Goal: Task Accomplishment & Management: Use online tool/utility

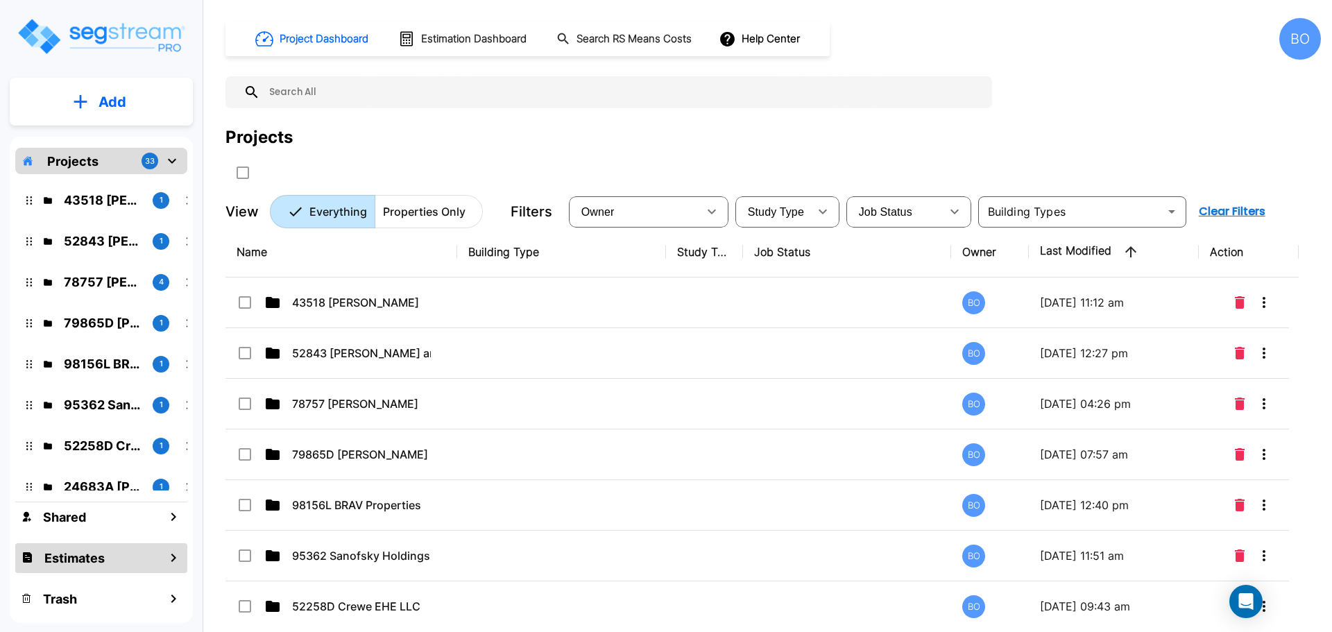
click at [117, 561] on div "Estimates" at bounding box center [101, 558] width 172 height 30
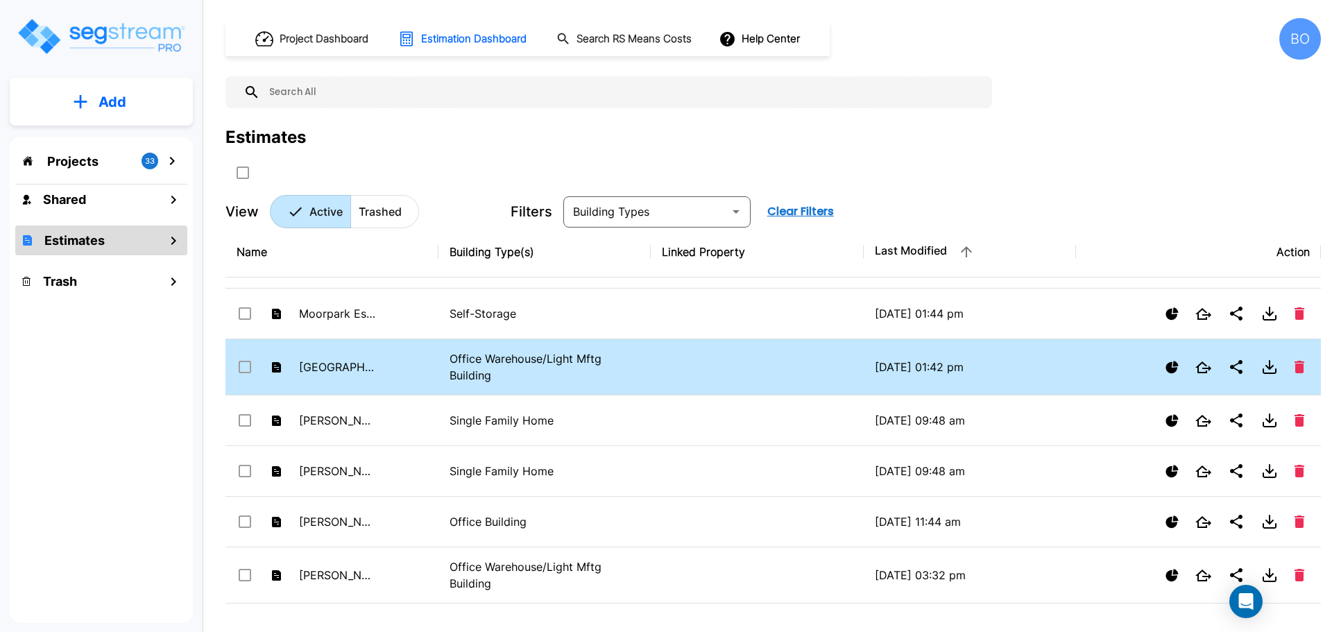
scroll to position [69, 0]
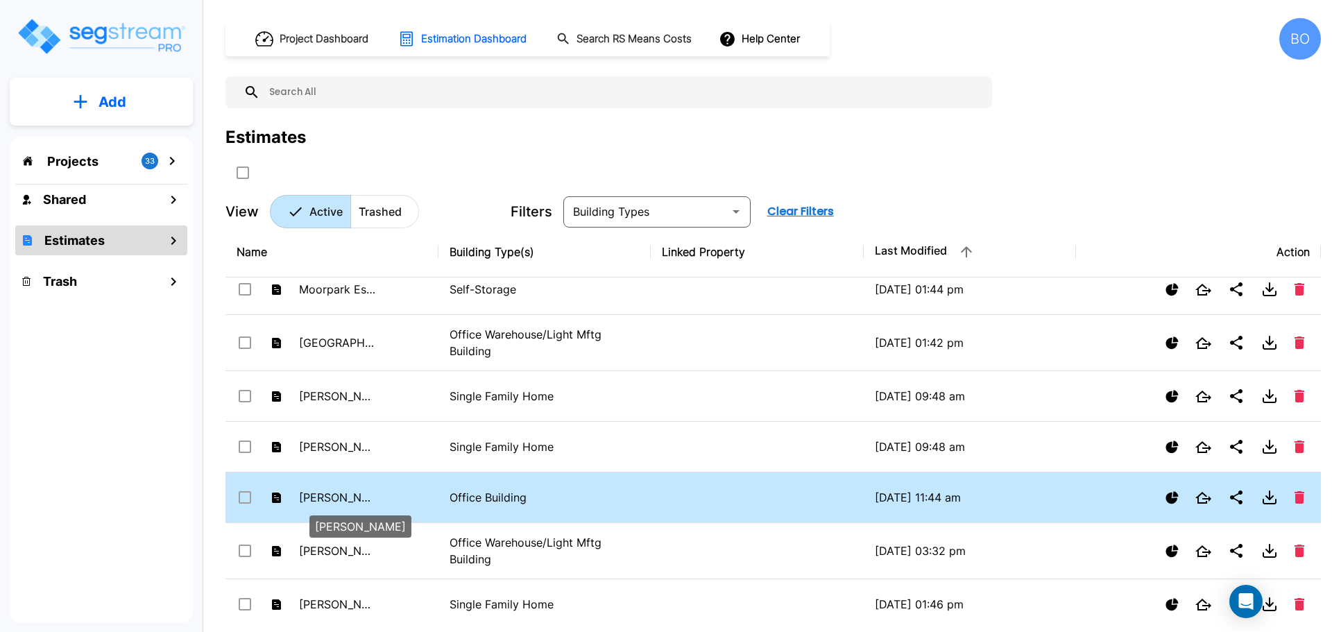
click at [331, 499] on p "[PERSON_NAME]" at bounding box center [337, 497] width 76 height 17
checkbox input "true"
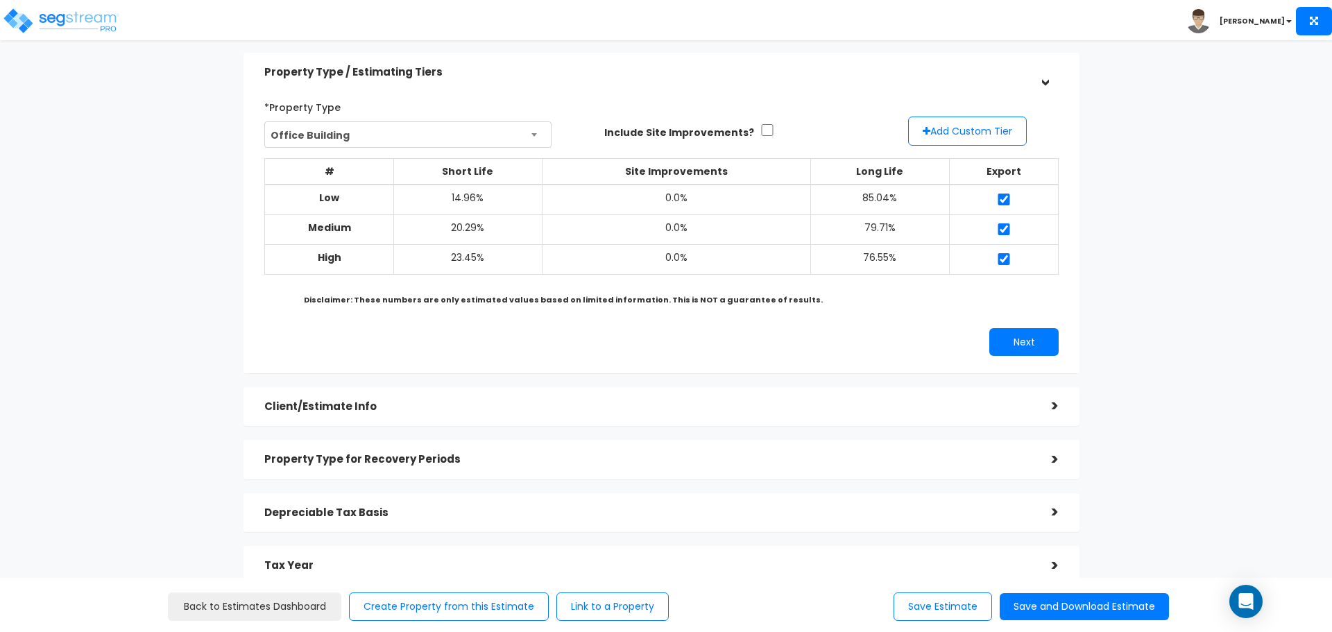
scroll to position [69, 0]
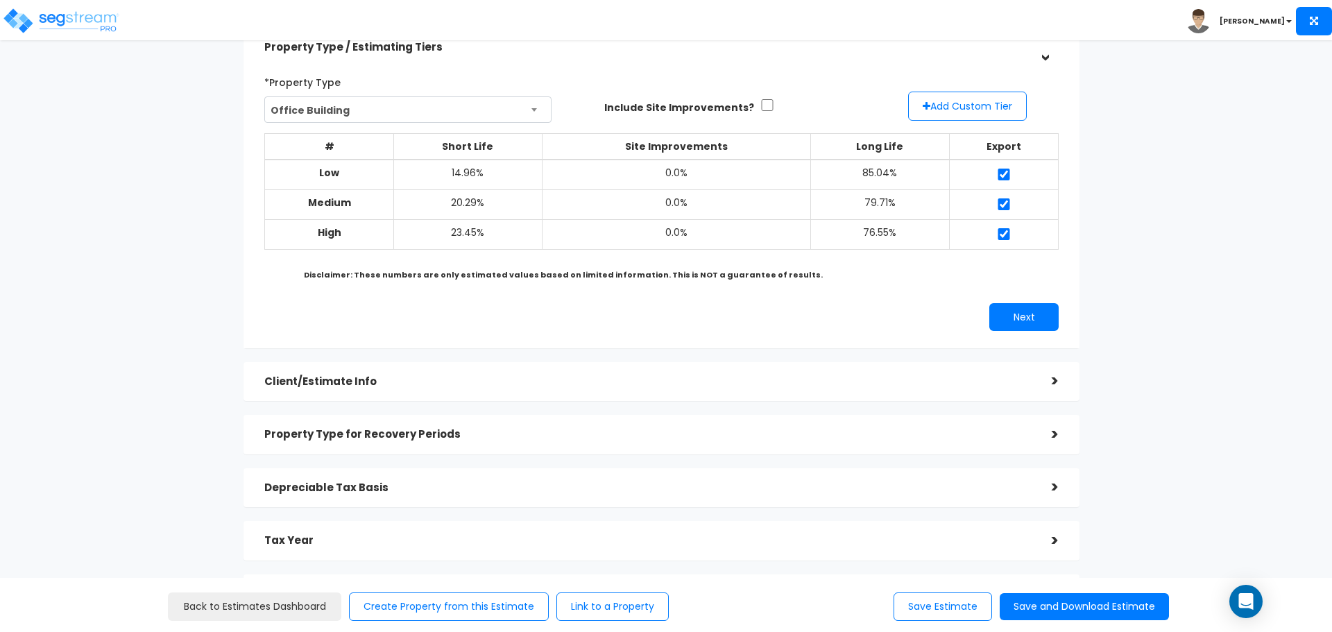
click at [1058, 377] on div ">" at bounding box center [1045, 380] width 28 height 21
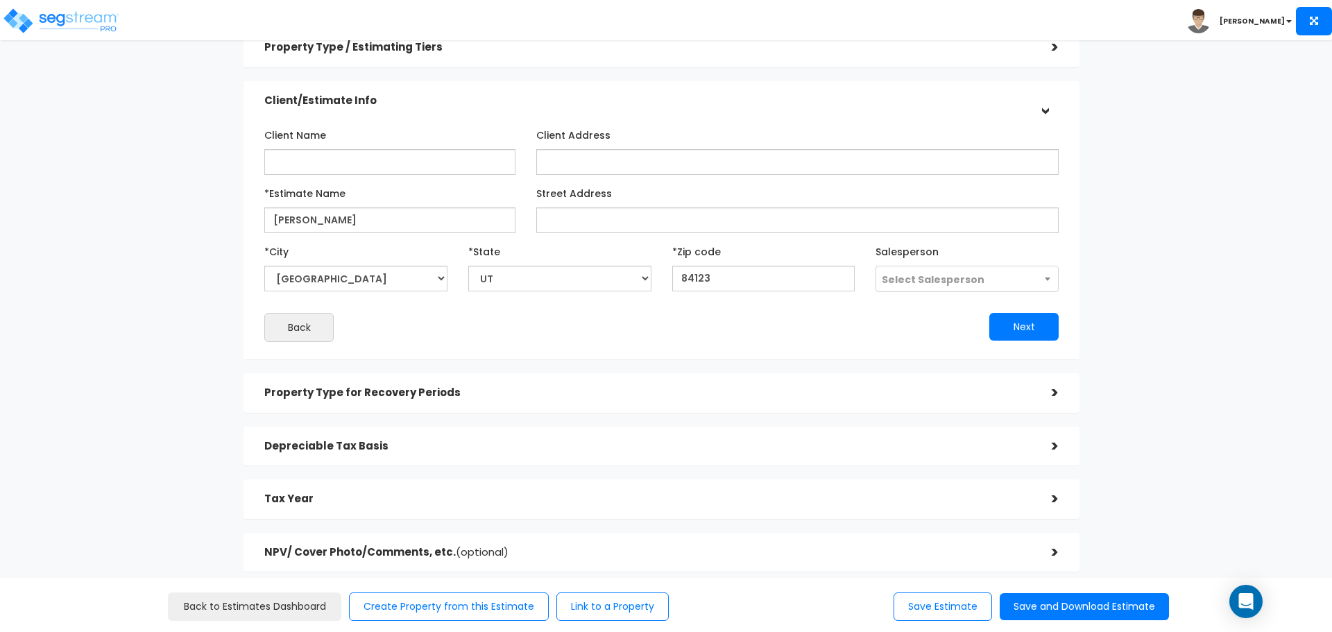
click at [1053, 398] on div ">" at bounding box center [1045, 392] width 28 height 21
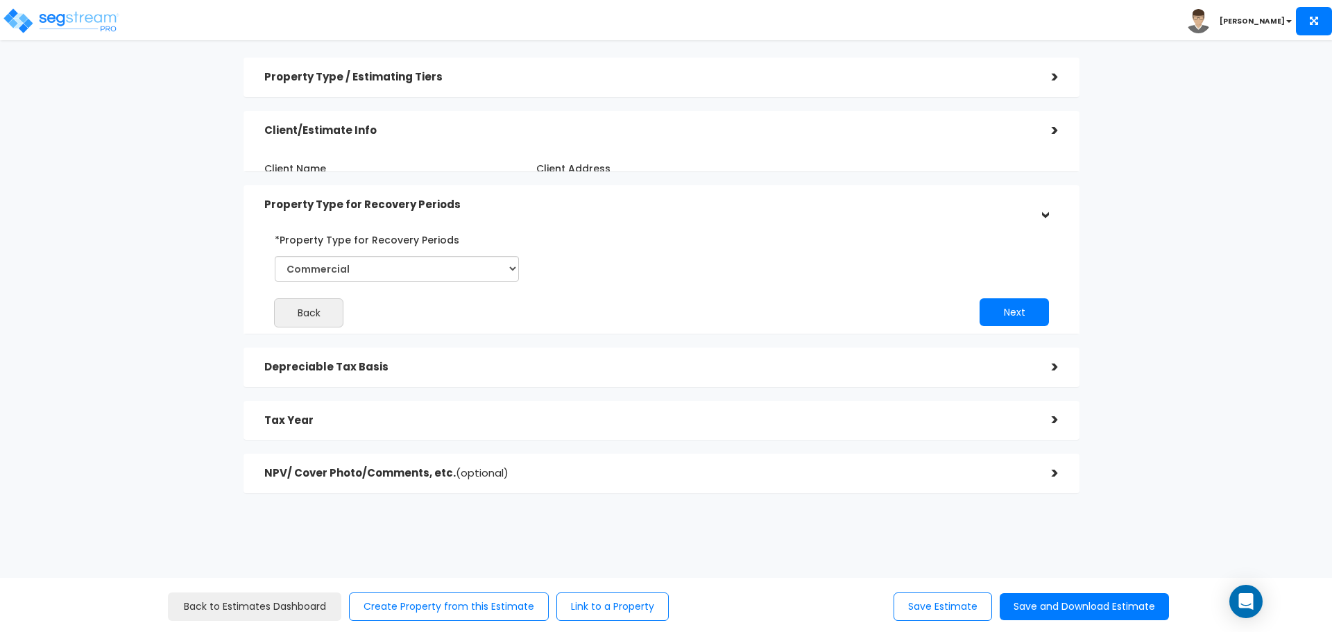
scroll to position [29, 0]
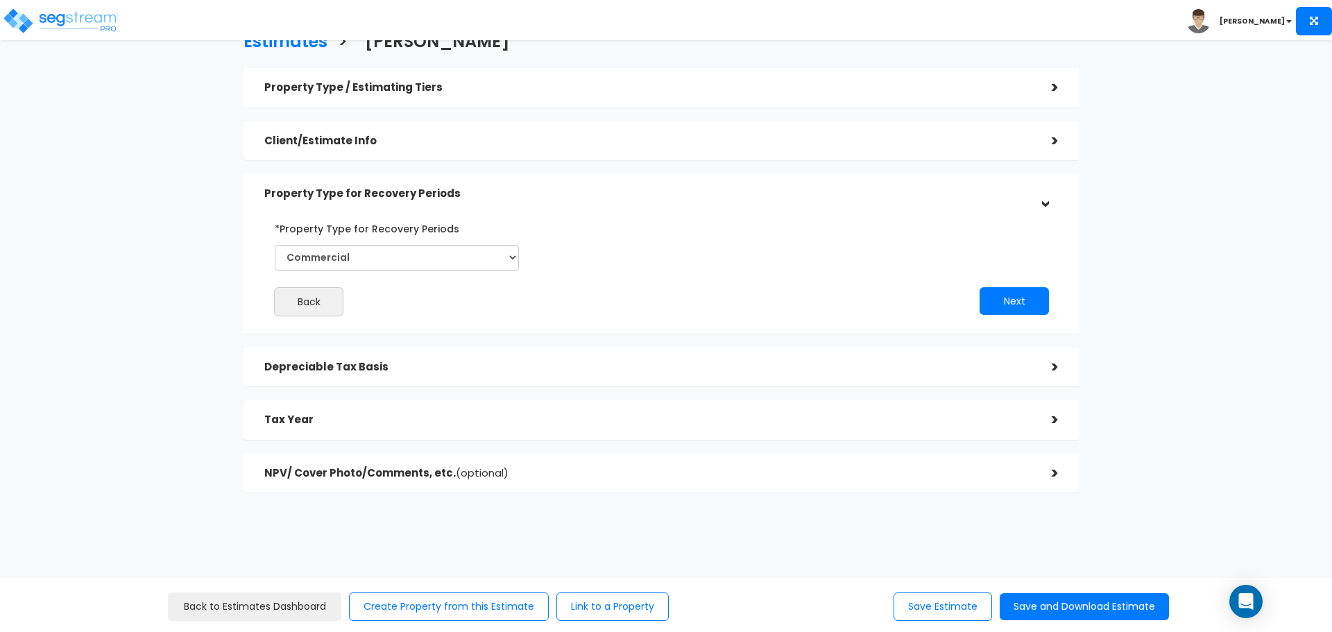
click at [1050, 365] on div ">" at bounding box center [1045, 366] width 28 height 21
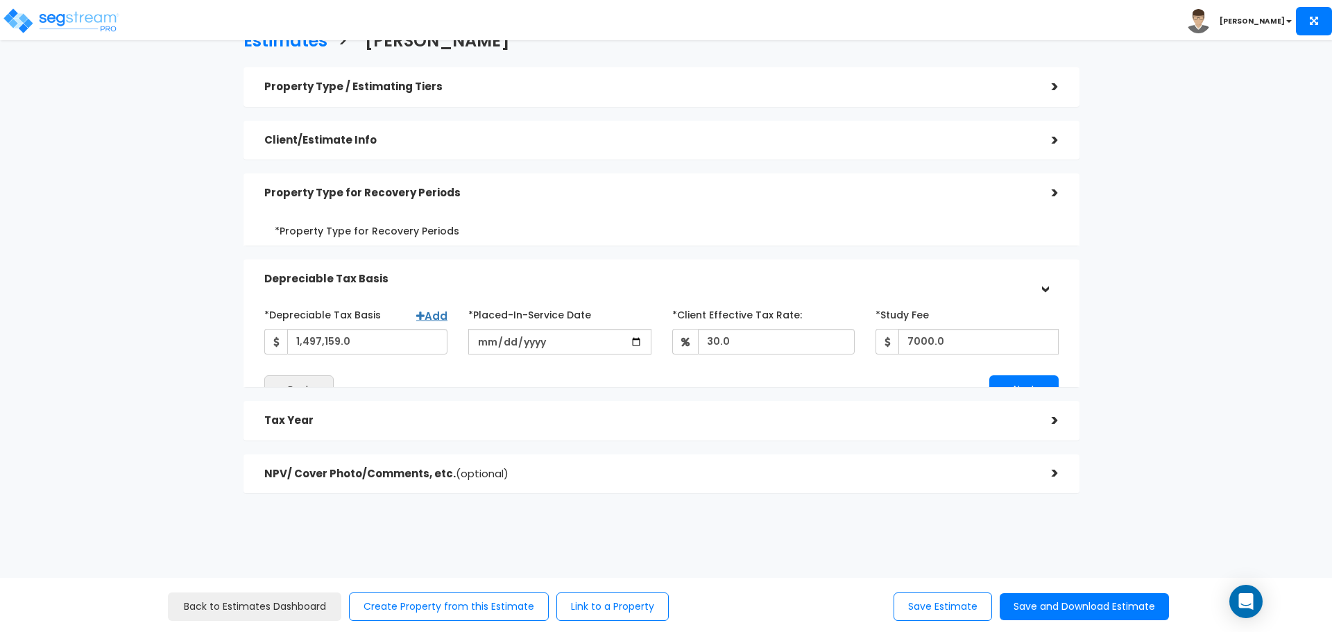
scroll to position [31, 0]
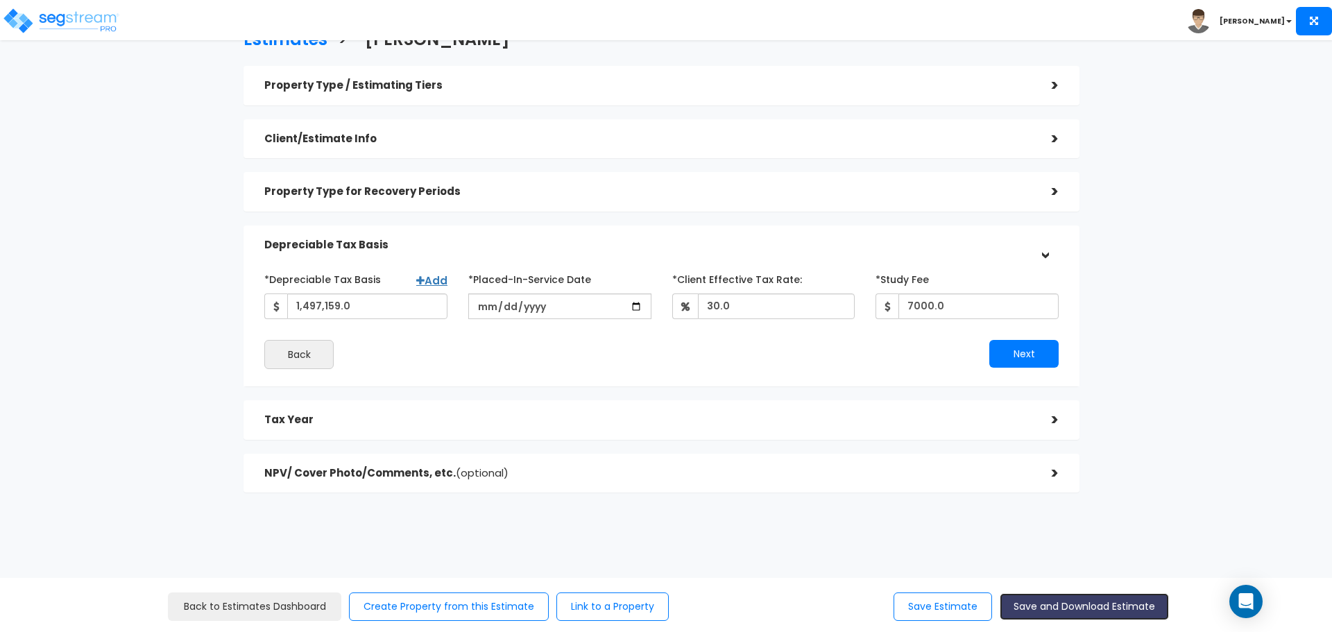
click at [1098, 608] on button "Save and Download Estimate" at bounding box center [1083, 606] width 169 height 27
